Goal: Task Accomplishment & Management: Complete application form

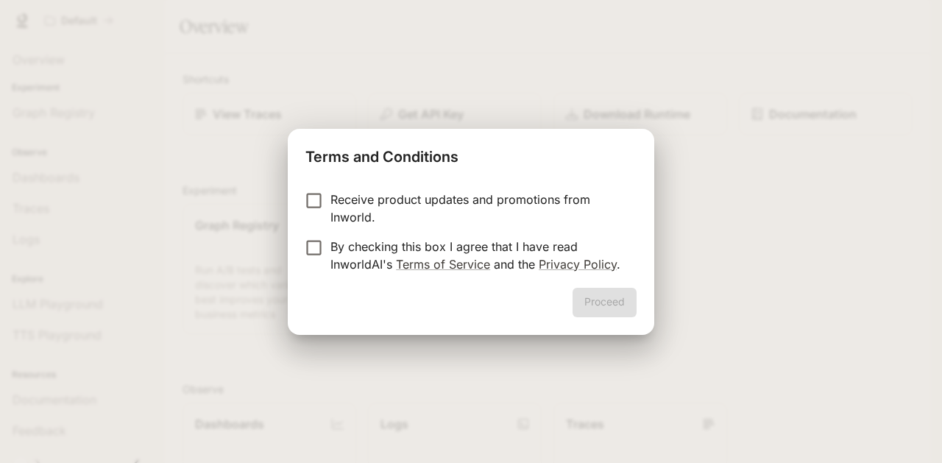
click at [375, 250] on p "By checking this box I agree that I have read InworldAI's Terms of Service and …" at bounding box center [477, 255] width 294 height 35
click at [589, 296] on button "Proceed" at bounding box center [604, 302] width 64 height 29
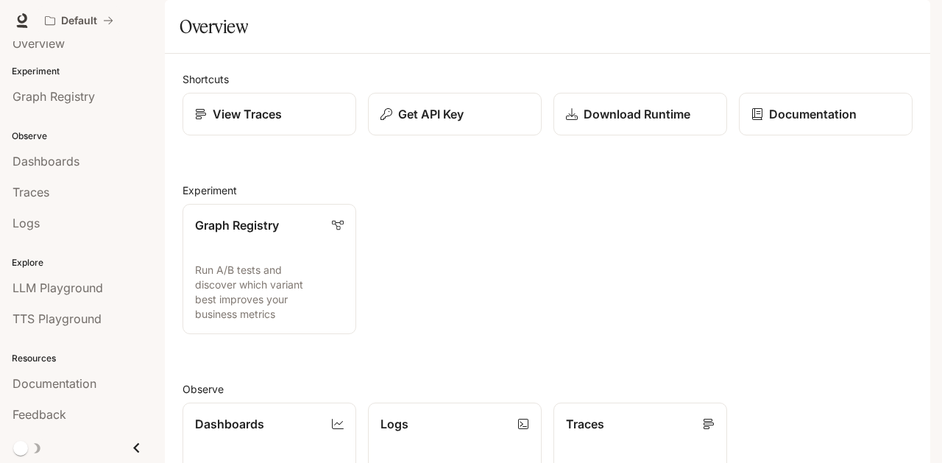
scroll to position [16, 0]
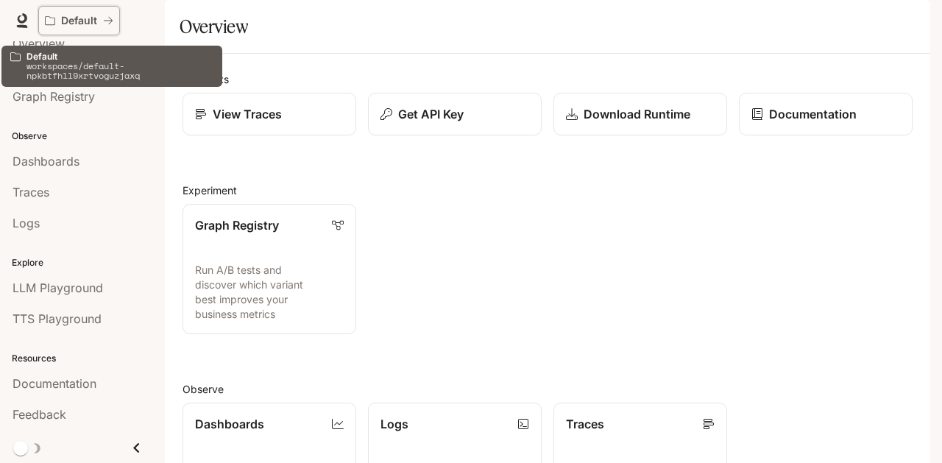
click at [100, 17] on div "Default" at bounding box center [74, 21] width 58 height 13
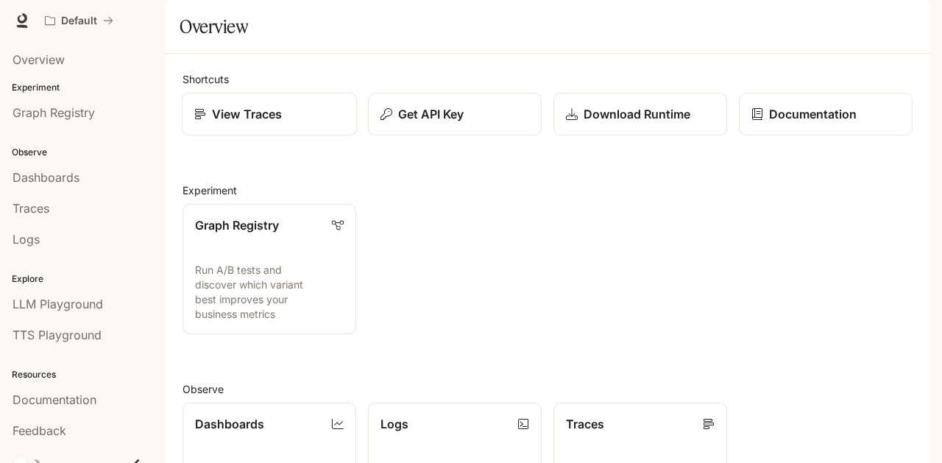
click at [316, 136] on link "View Traces" at bounding box center [269, 114] width 175 height 43
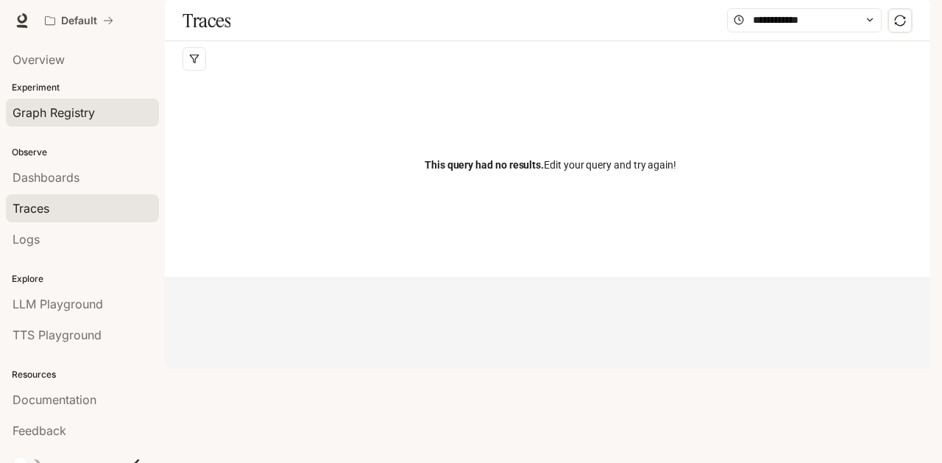
click at [114, 113] on div "Graph Registry" at bounding box center [83, 113] width 140 height 18
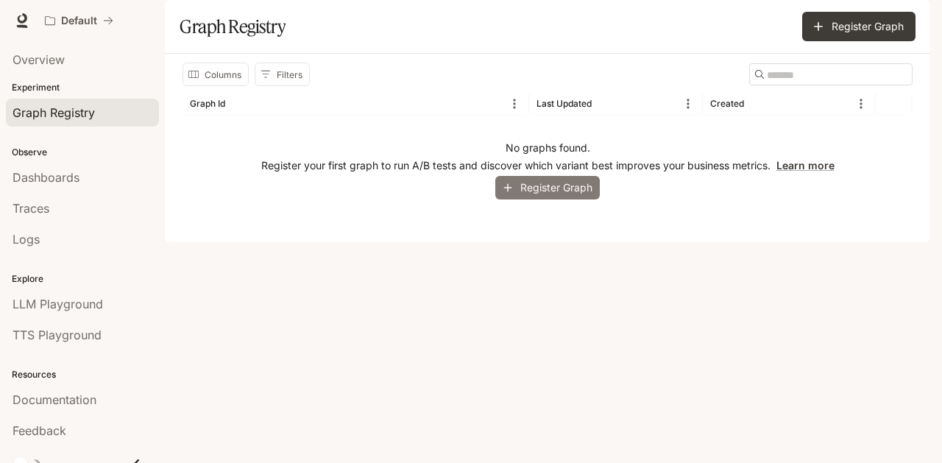
click at [561, 200] on button "Register Graph" at bounding box center [547, 188] width 104 height 24
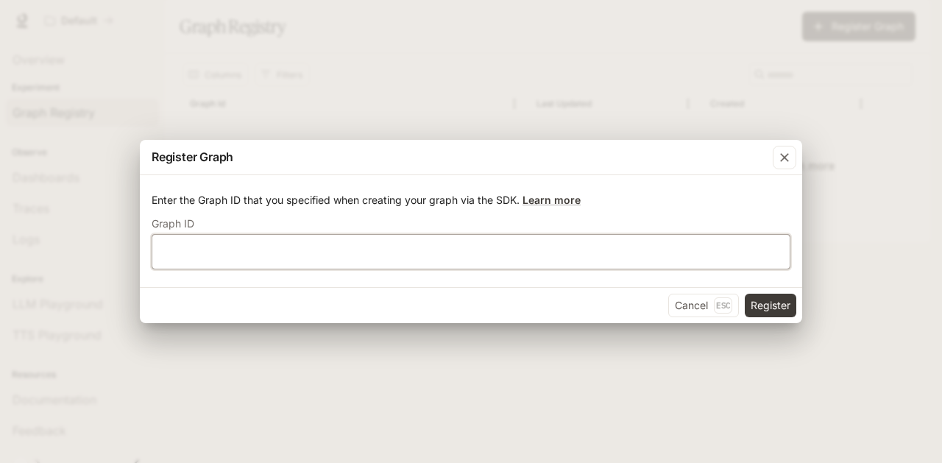
click at [359, 246] on input "text" at bounding box center [470, 251] width 637 height 15
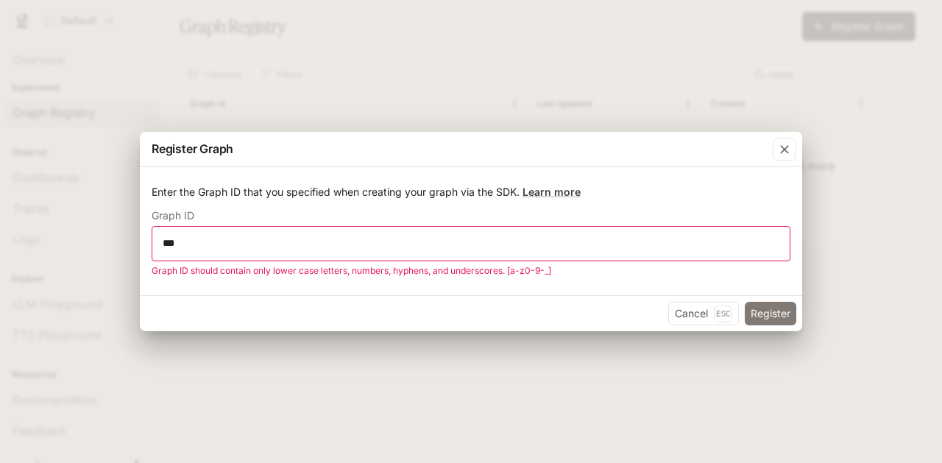
click at [783, 319] on button "Register" at bounding box center [769, 314] width 51 height 24
click at [307, 256] on div "*** ​" at bounding box center [471, 243] width 638 height 35
type input "*"
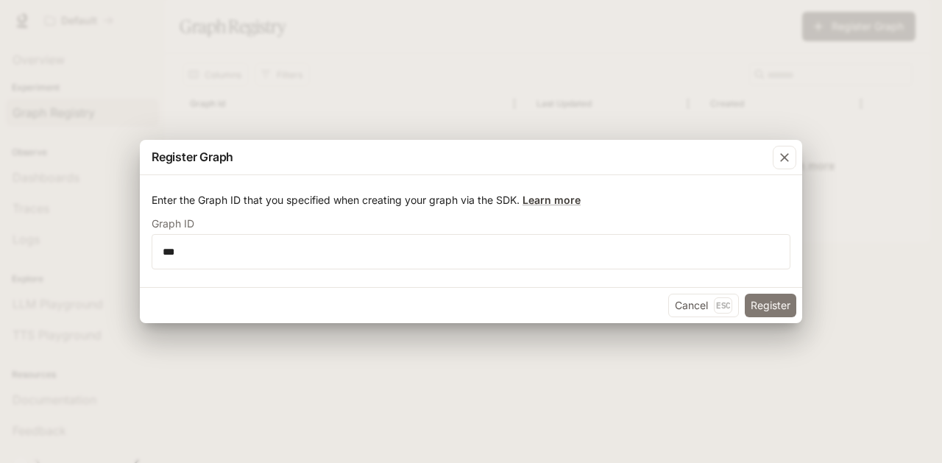
drag, startPoint x: 624, startPoint y: 290, endPoint x: 770, endPoint y: 302, distance: 146.9
click at [770, 302] on button "Register" at bounding box center [769, 305] width 51 height 24
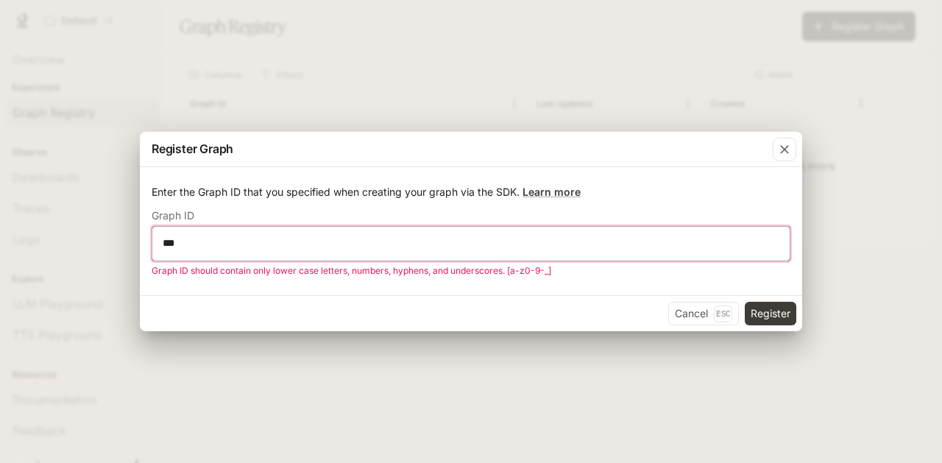
click at [520, 248] on input "***" at bounding box center [470, 242] width 637 height 15
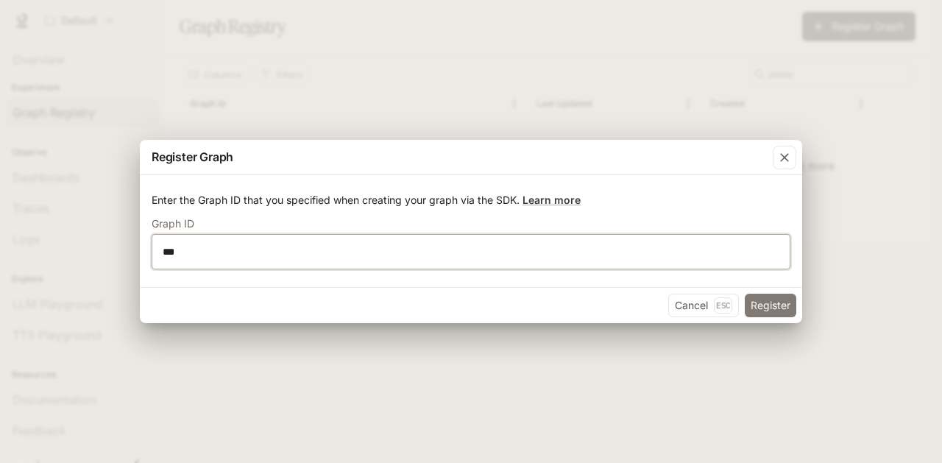
type input "***"
click at [770, 300] on button "Register" at bounding box center [769, 305] width 51 height 24
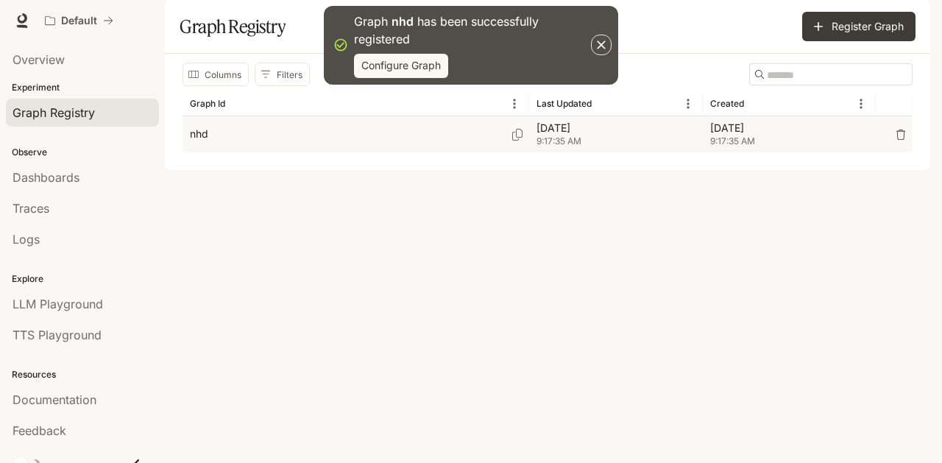
click at [374, 152] on div "nhd" at bounding box center [356, 134] width 332 height 36
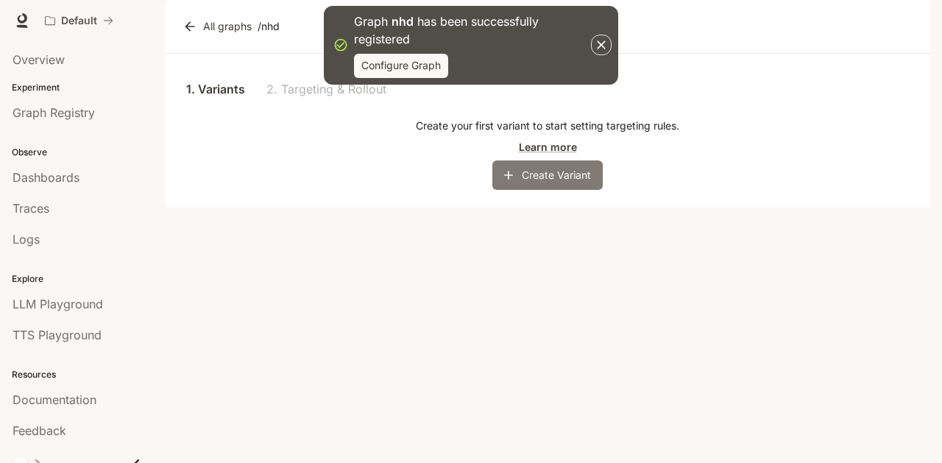
click at [544, 190] on button "Create Variant" at bounding box center [547, 174] width 110 height 29
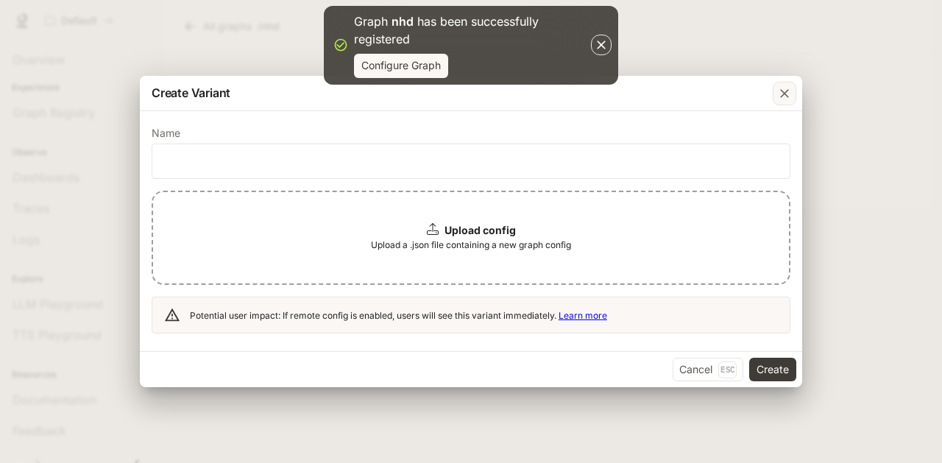
click at [788, 93] on icon "button" at bounding box center [784, 93] width 15 height 15
